Goal: Navigation & Orientation: Find specific page/section

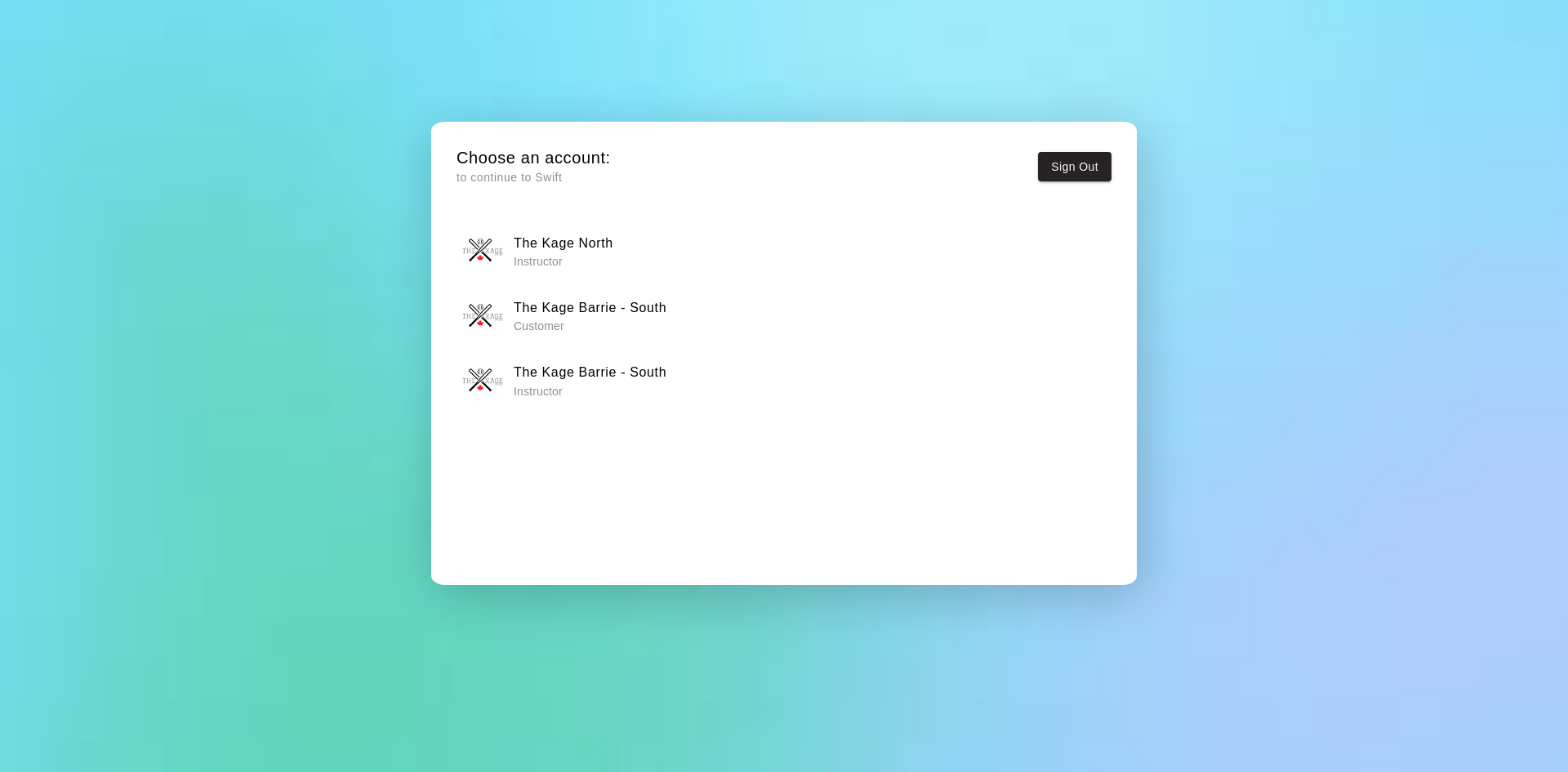
click at [579, 255] on p "Instructor" at bounding box center [564, 261] width 100 height 17
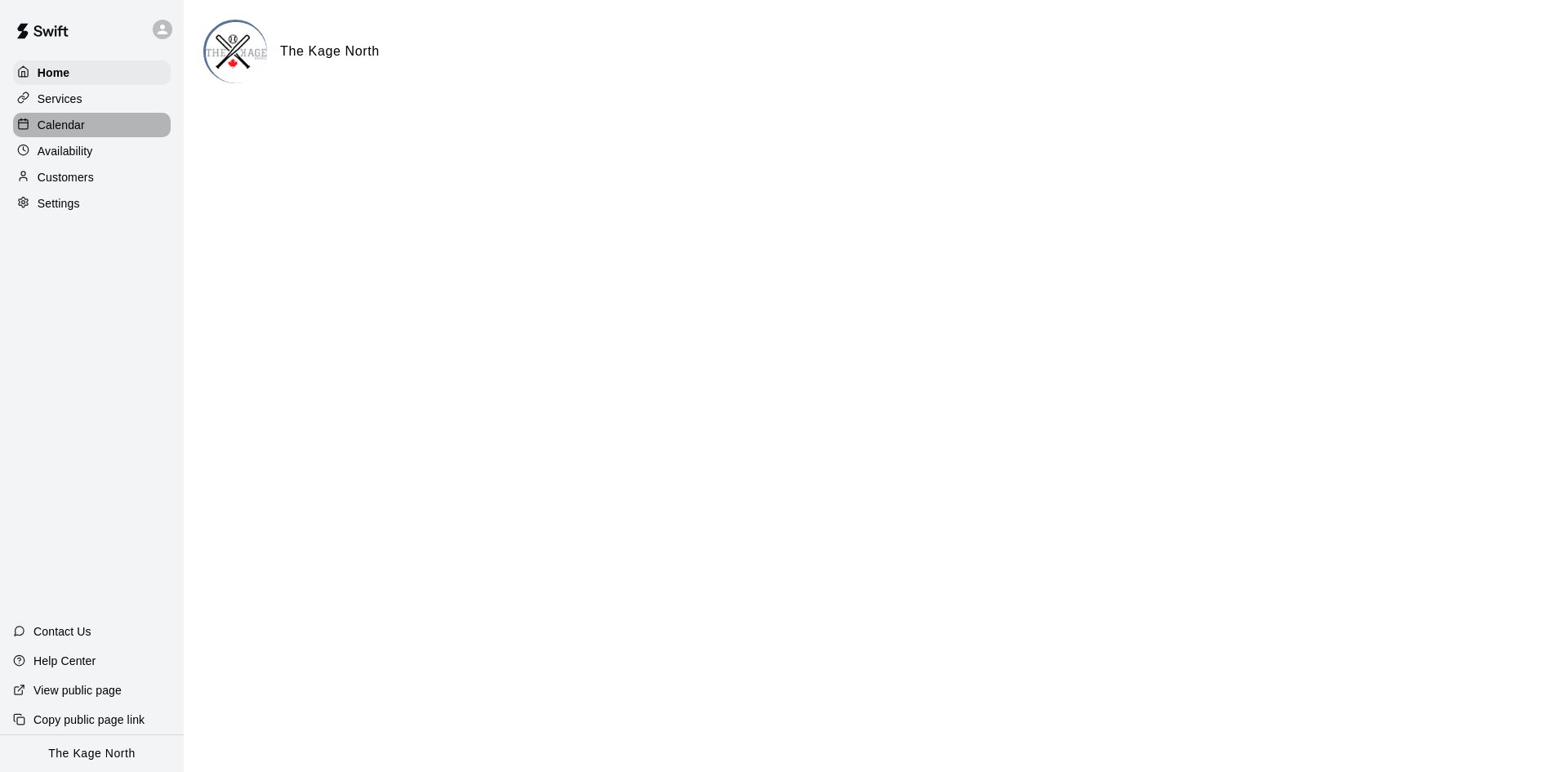
click at [51, 133] on p "Calendar" at bounding box center [61, 125] width 47 height 17
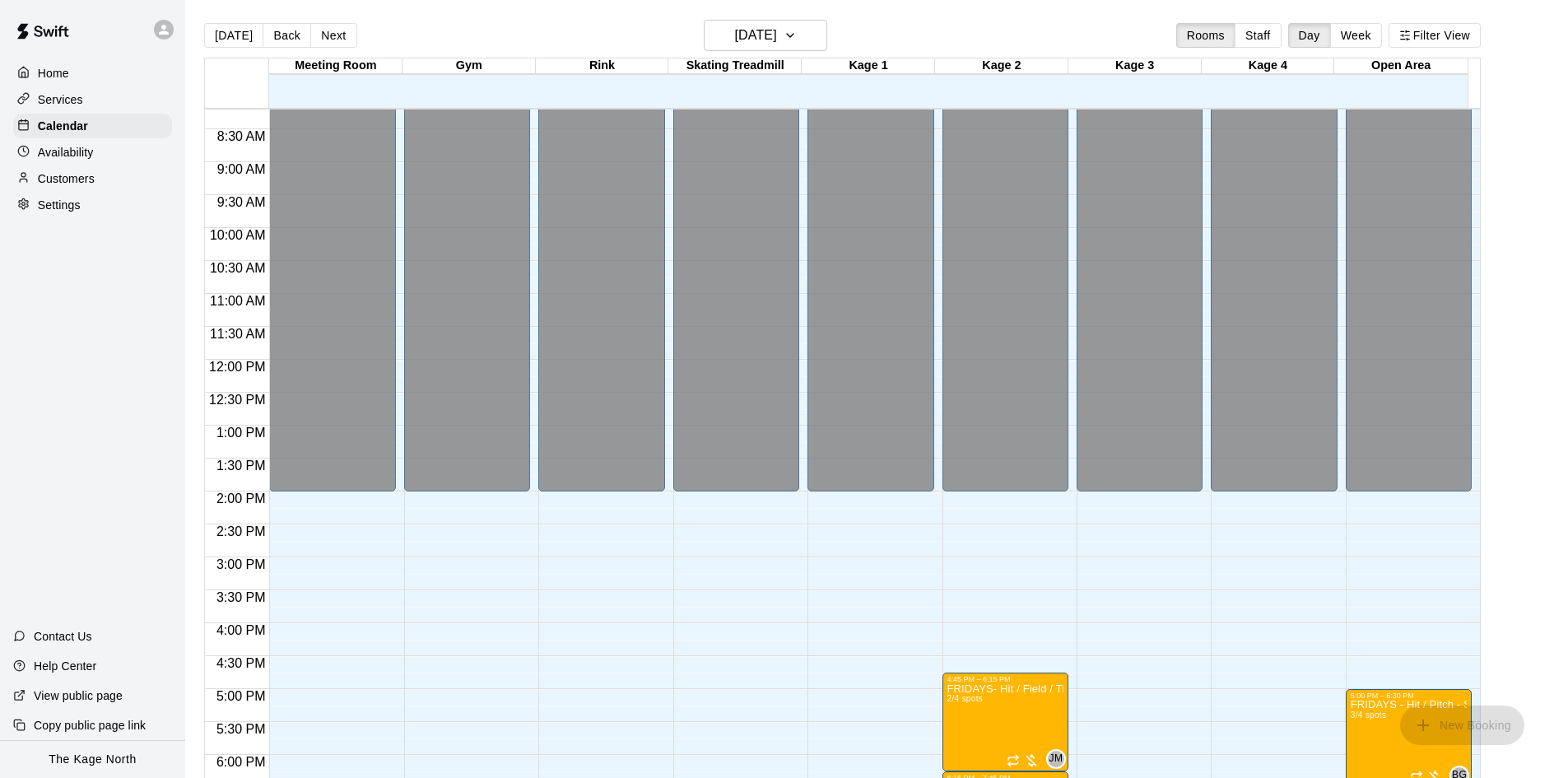
scroll to position [782, 0]
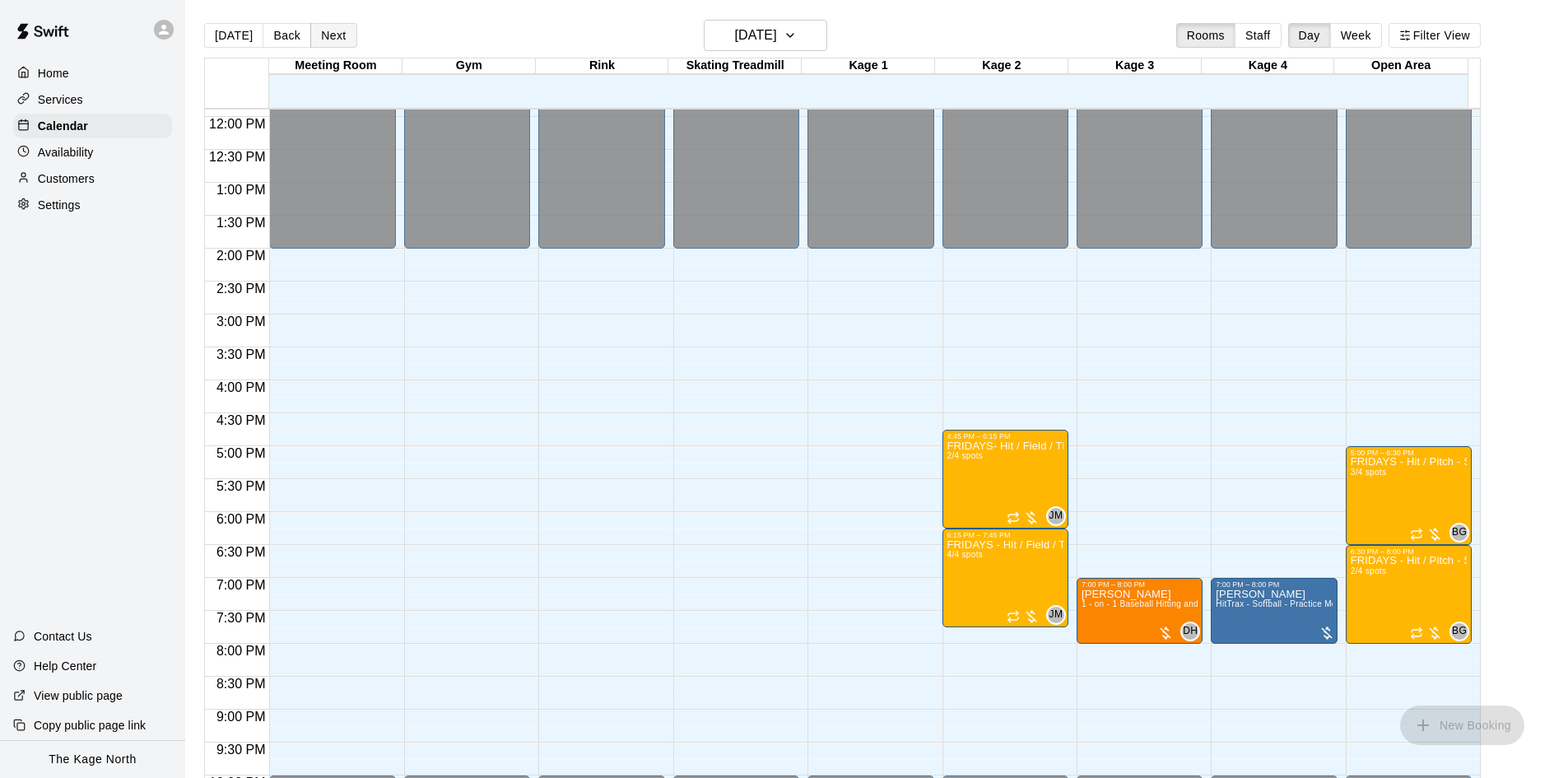
click at [339, 34] on button "Next" at bounding box center [333, 35] width 46 height 25
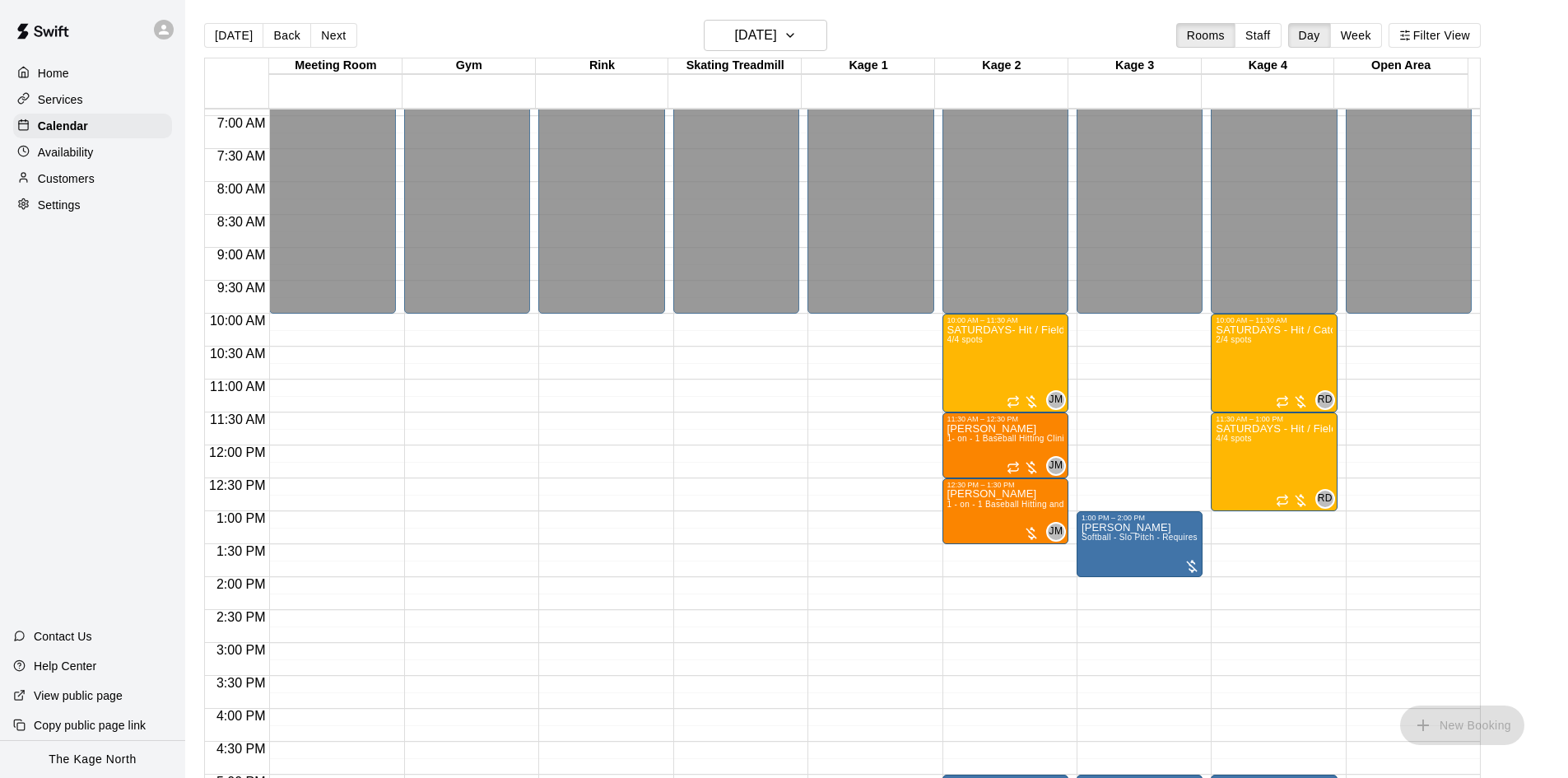
scroll to position [454, 0]
click at [334, 39] on button "Next" at bounding box center [333, 35] width 46 height 25
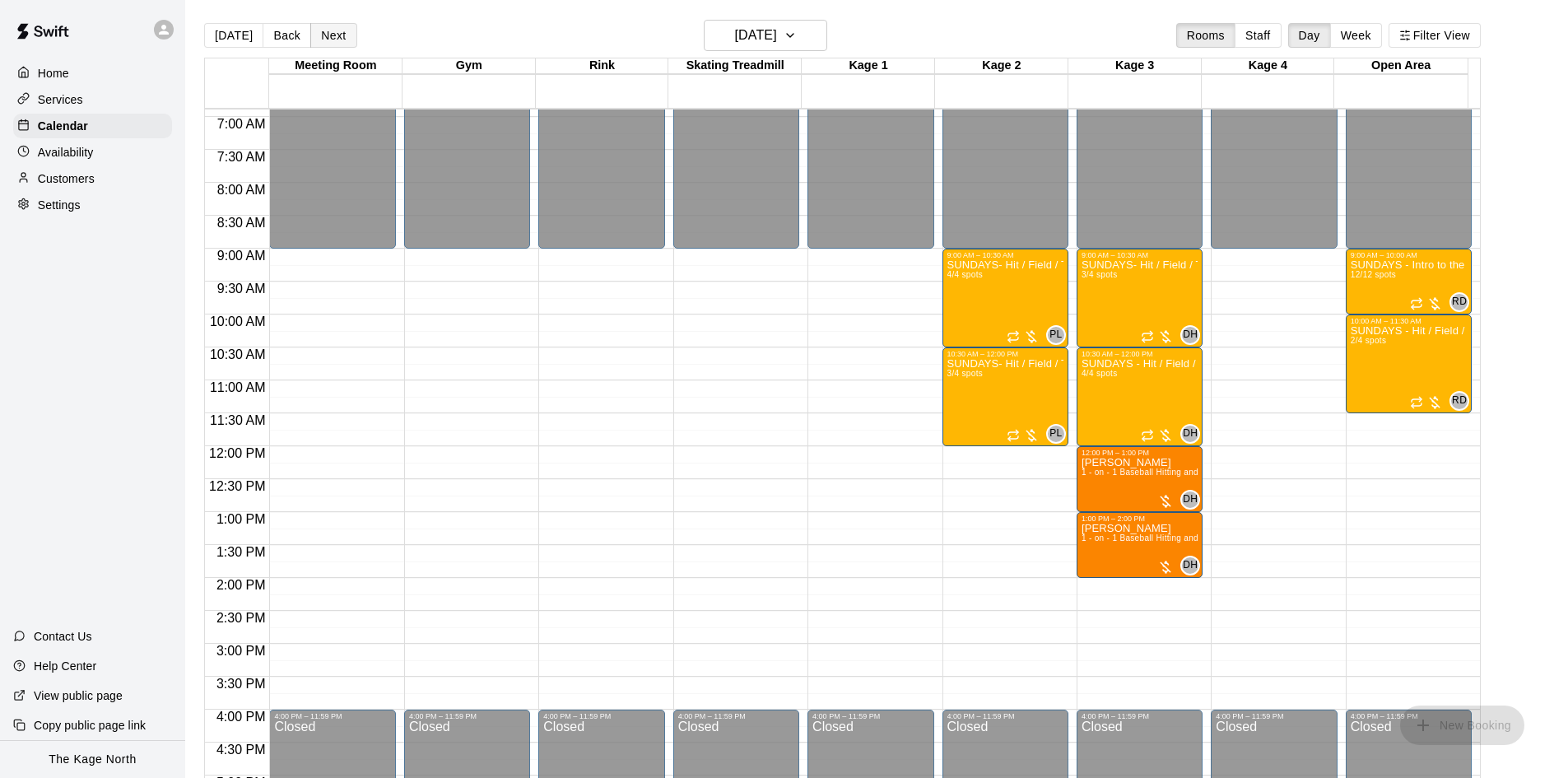
click at [340, 36] on button "Next" at bounding box center [333, 35] width 46 height 25
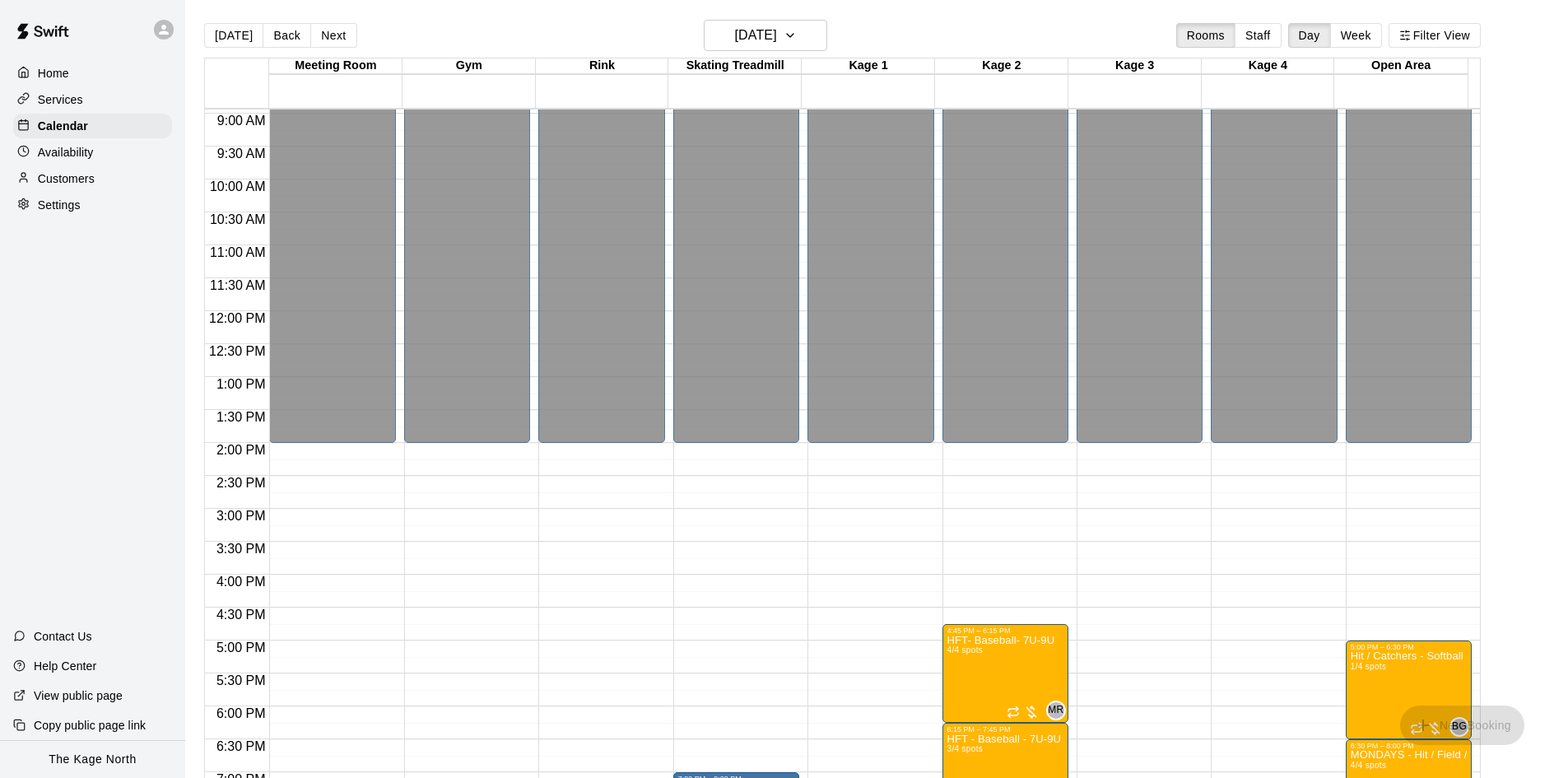
scroll to position [782, 0]
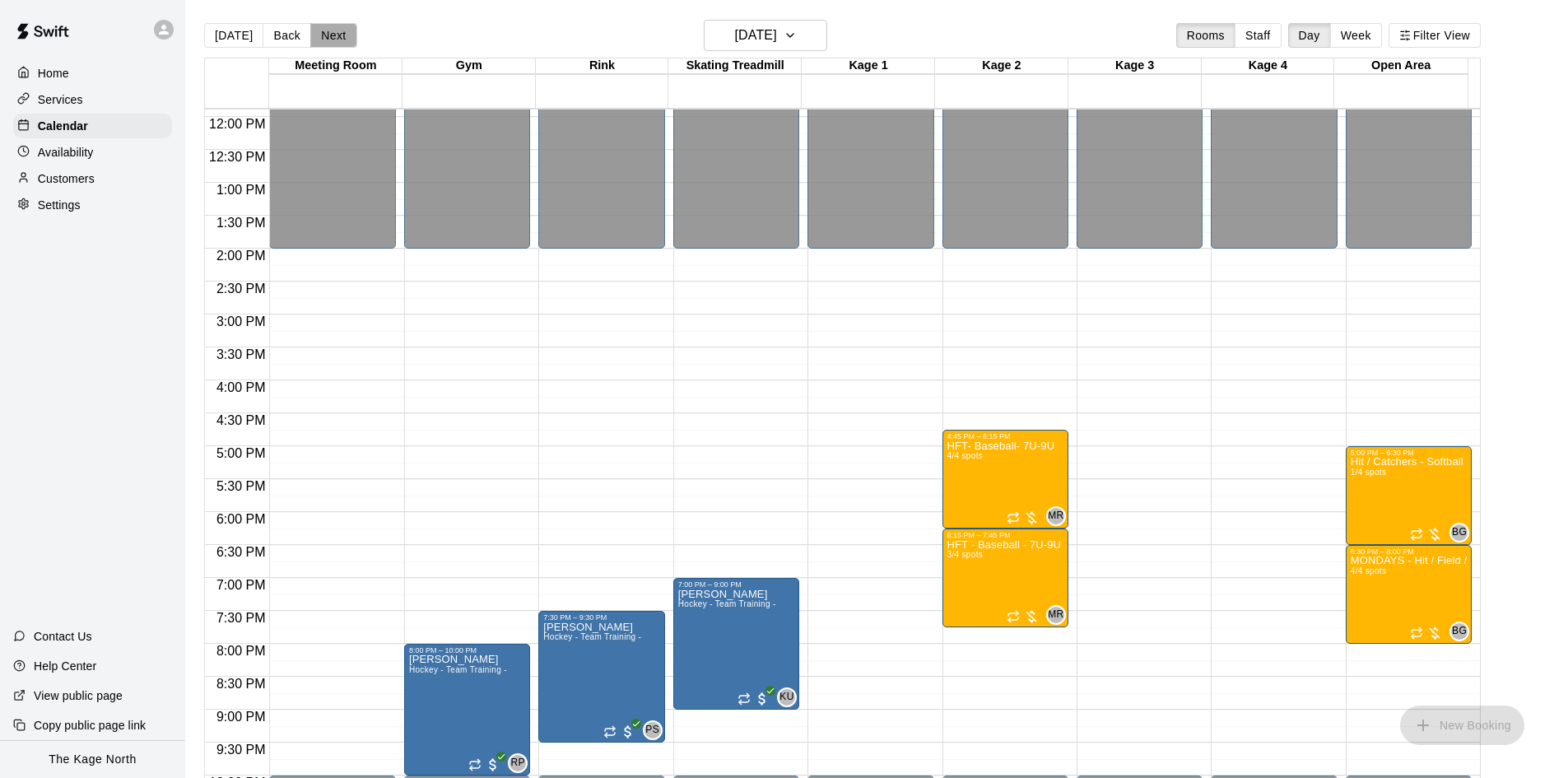
click at [334, 32] on button "Next" at bounding box center [333, 35] width 46 height 25
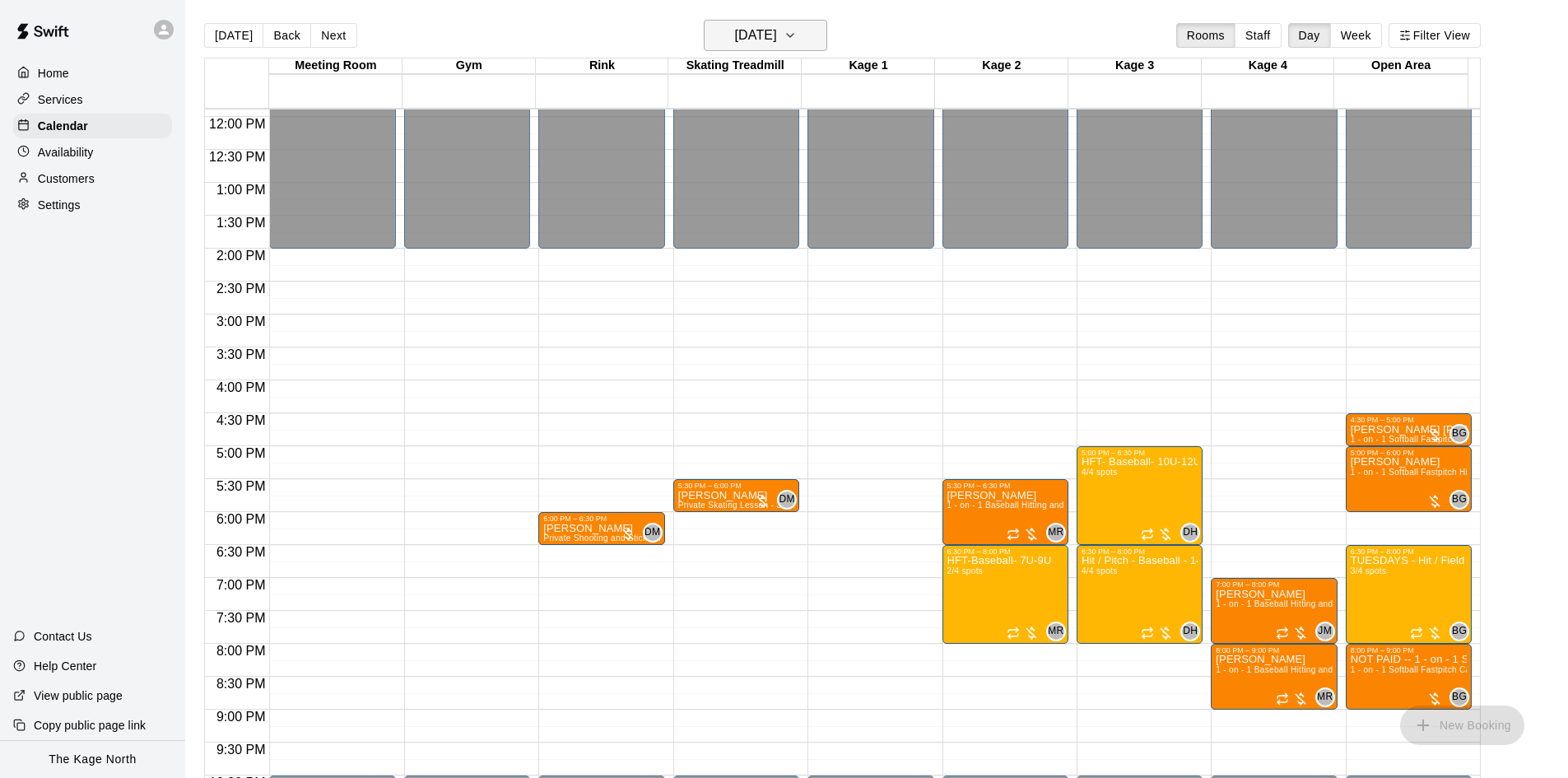
click at [777, 36] on h6 "[DATE]" at bounding box center [755, 35] width 42 height 23
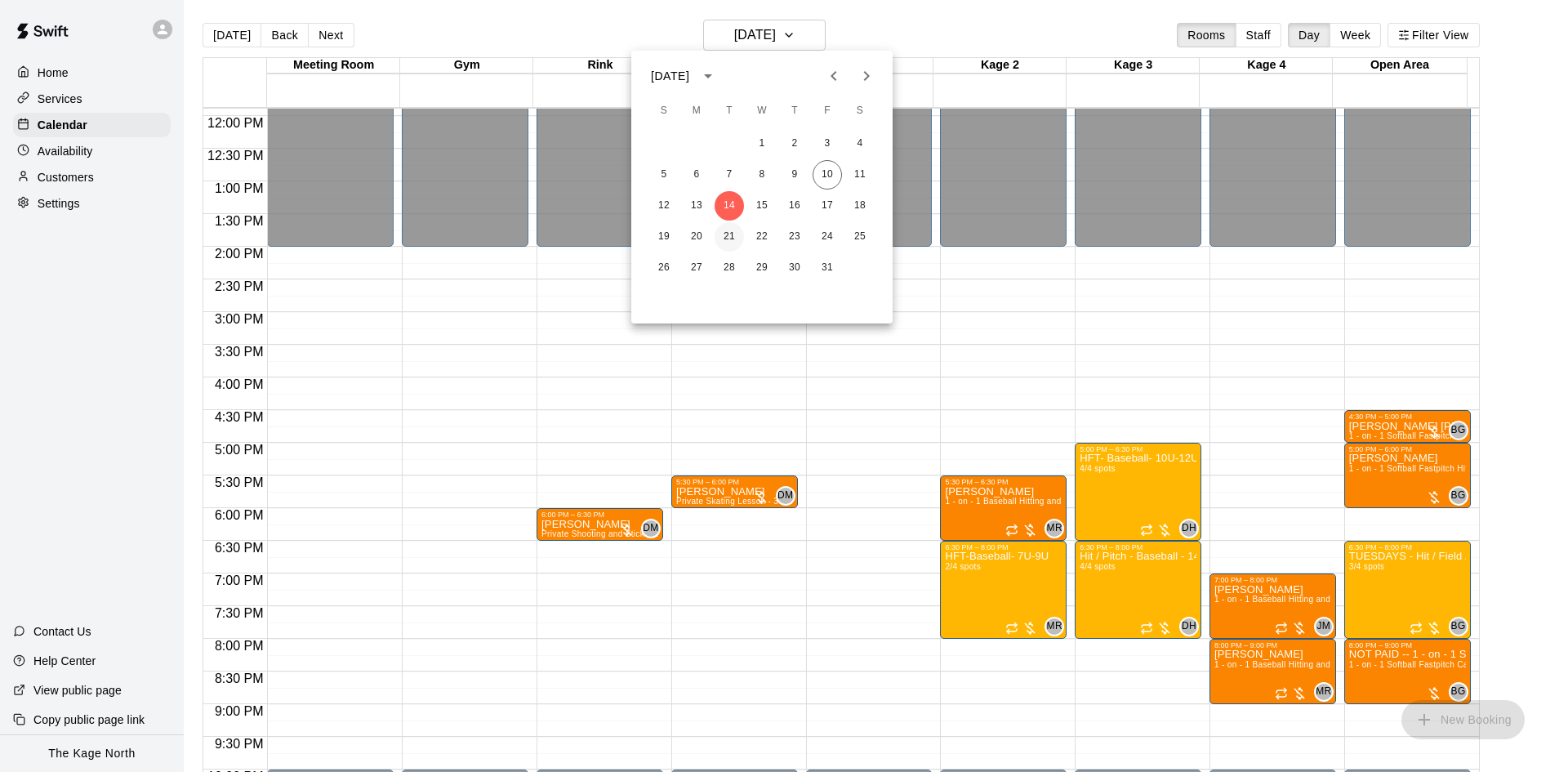
click at [725, 232] on button "21" at bounding box center [730, 237] width 30 height 30
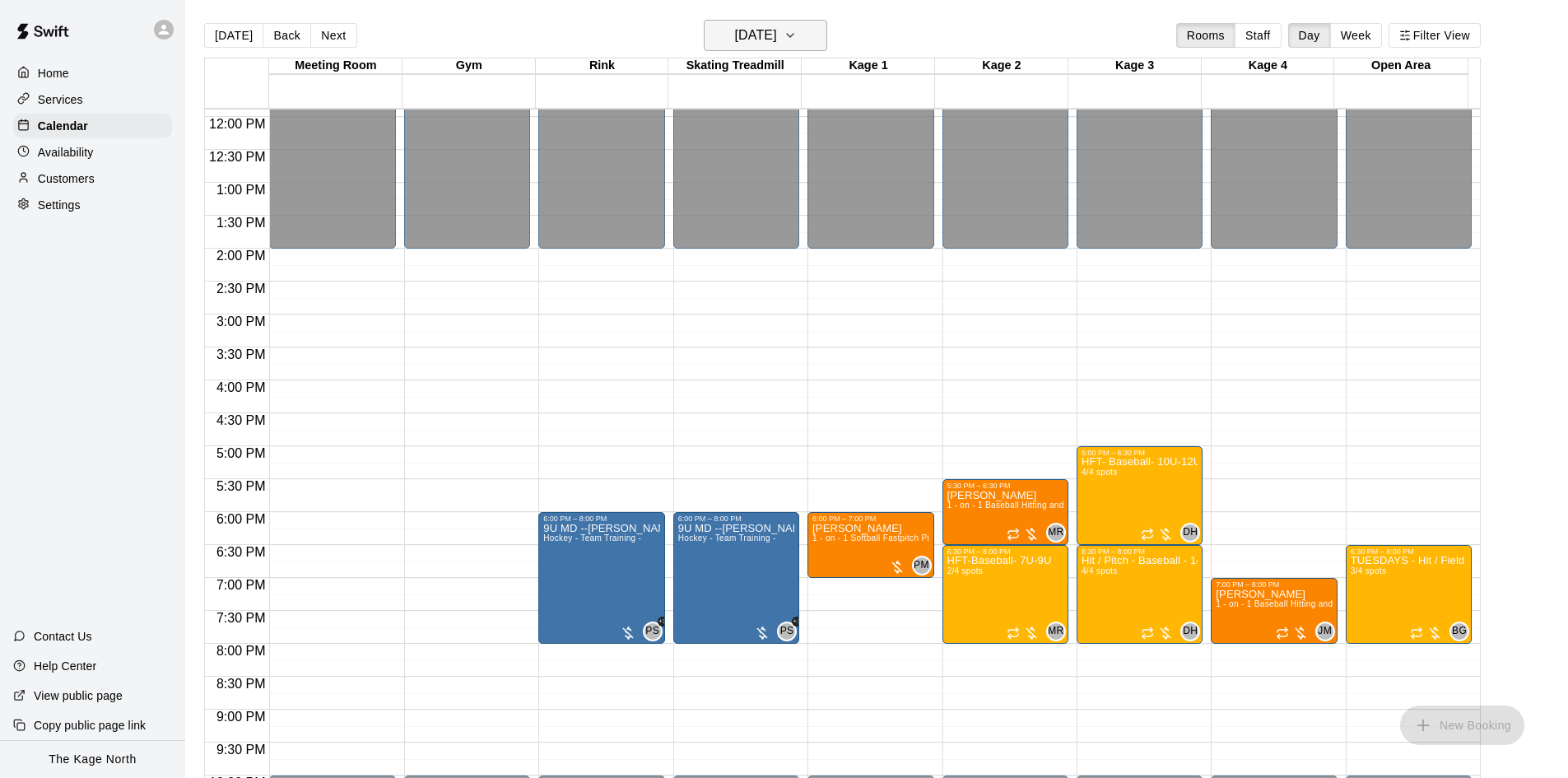
click at [776, 34] on h6 "[DATE]" at bounding box center [755, 35] width 42 height 23
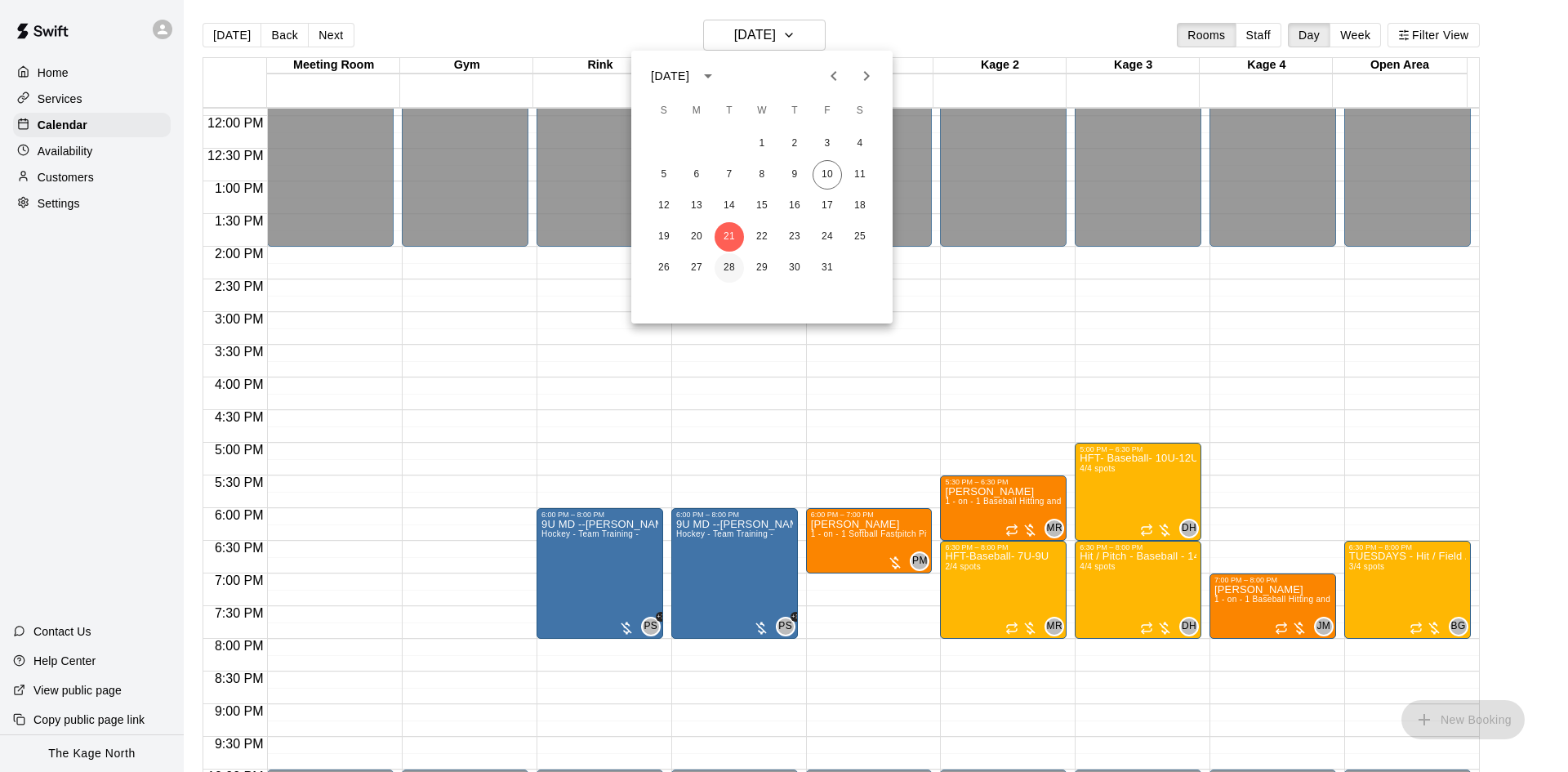
click at [728, 267] on button "28" at bounding box center [730, 268] width 30 height 30
